Goal: Navigation & Orientation: Find specific page/section

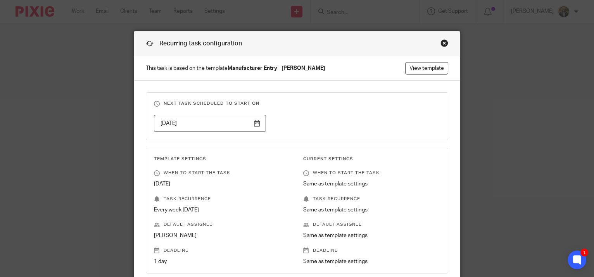
drag, startPoint x: 439, startPoint y: 43, endPoint x: 397, endPoint y: 28, distance: 45.1
click at [441, 43] on div "Close this dialog window" at bounding box center [445, 43] width 8 height 8
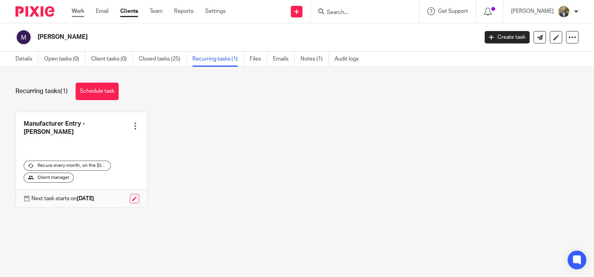
click at [81, 10] on link "Work" at bounding box center [78, 11] width 12 height 8
